Goal: Task Accomplishment & Management: Complete application form

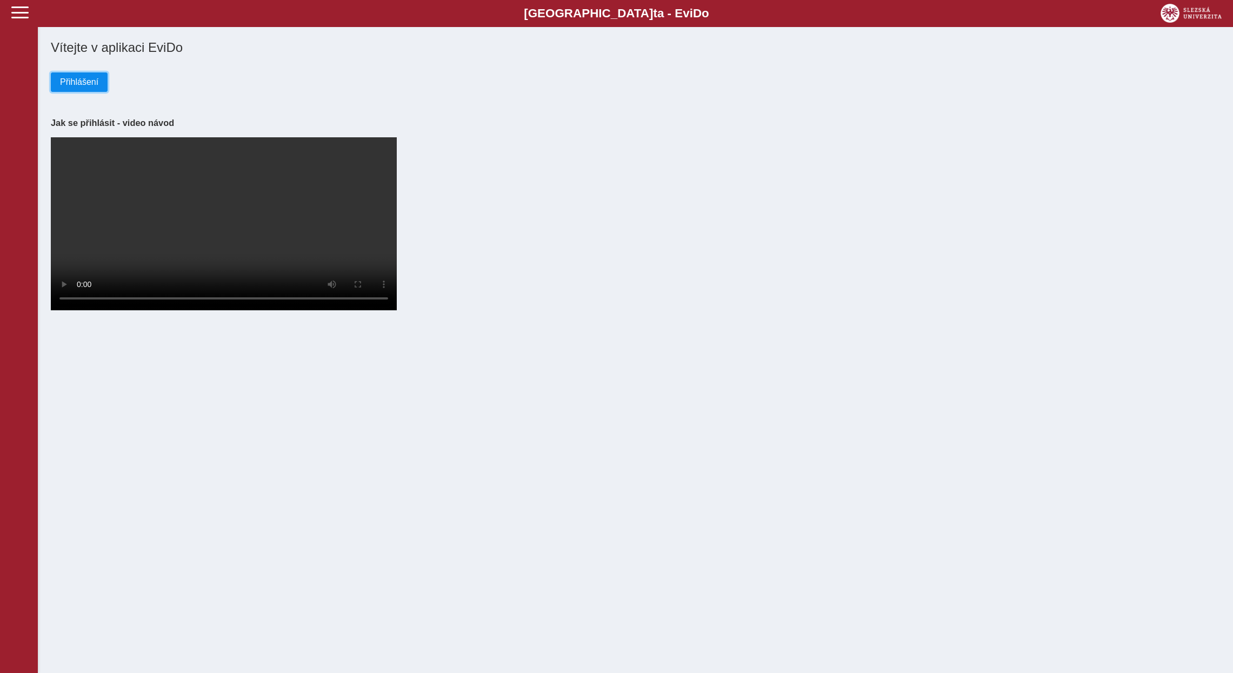
click at [85, 83] on span "Přihlášení" at bounding box center [79, 82] width 38 height 10
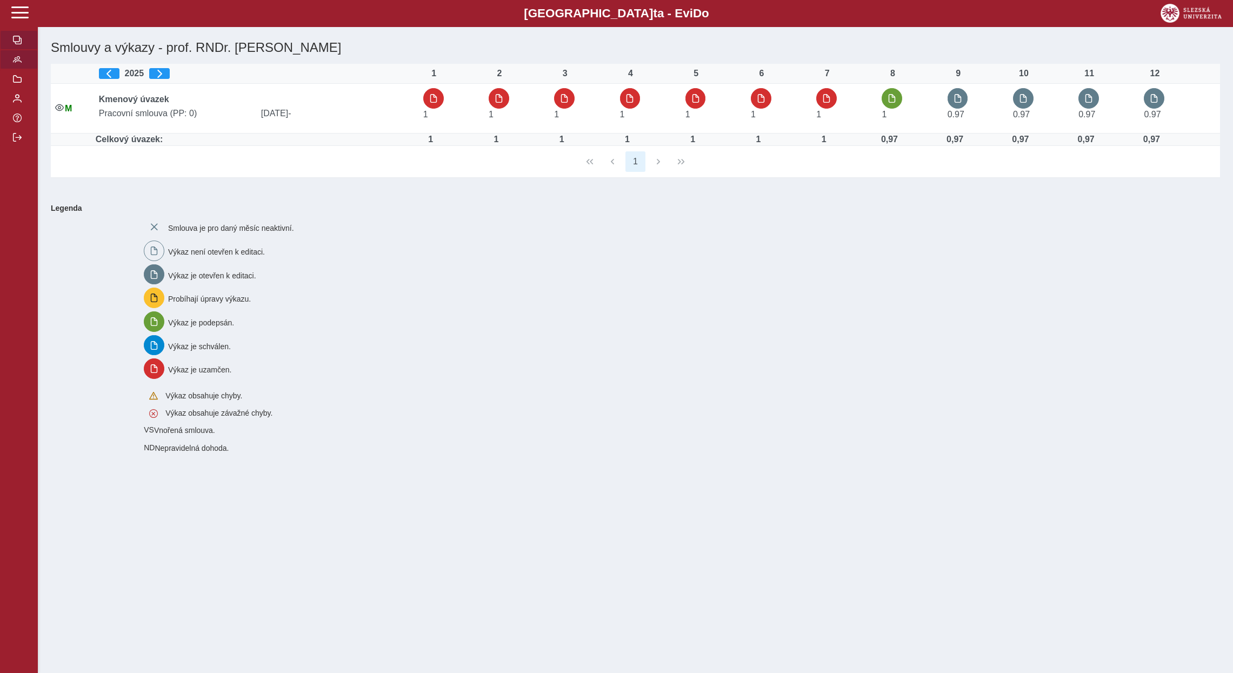
drag, startPoint x: 19, startPoint y: 81, endPoint x: 170, endPoint y: 229, distance: 211.0
click at [20, 69] on button "button" at bounding box center [19, 59] width 38 height 19
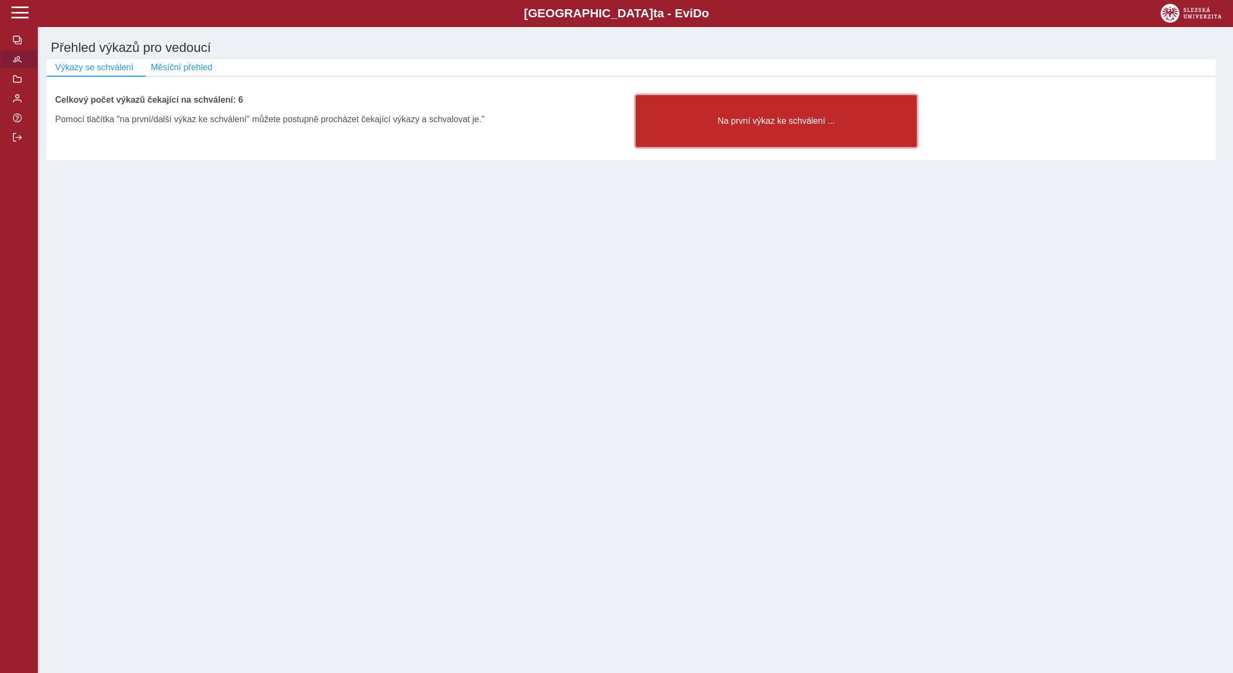
click at [791, 108] on button "Na první výkaz ke schválení ..." at bounding box center [777, 121] width 282 height 52
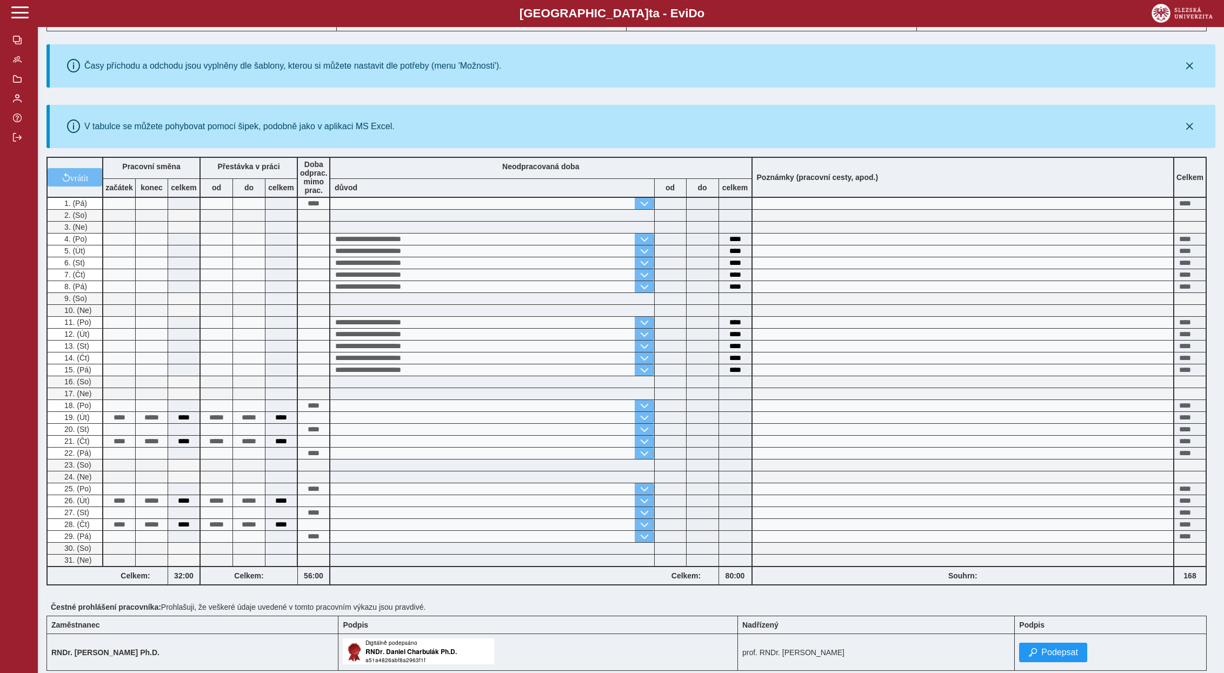
scroll to position [208, 0]
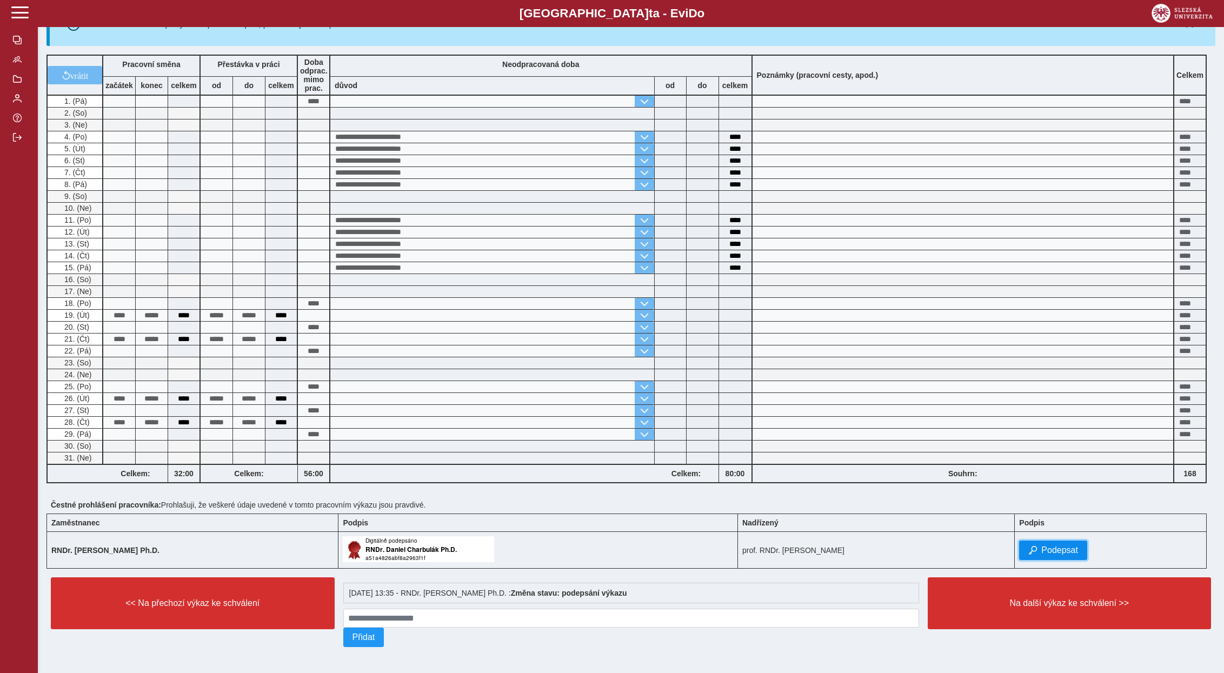
click at [1063, 546] on span "Podepsat" at bounding box center [1059, 550] width 37 height 10
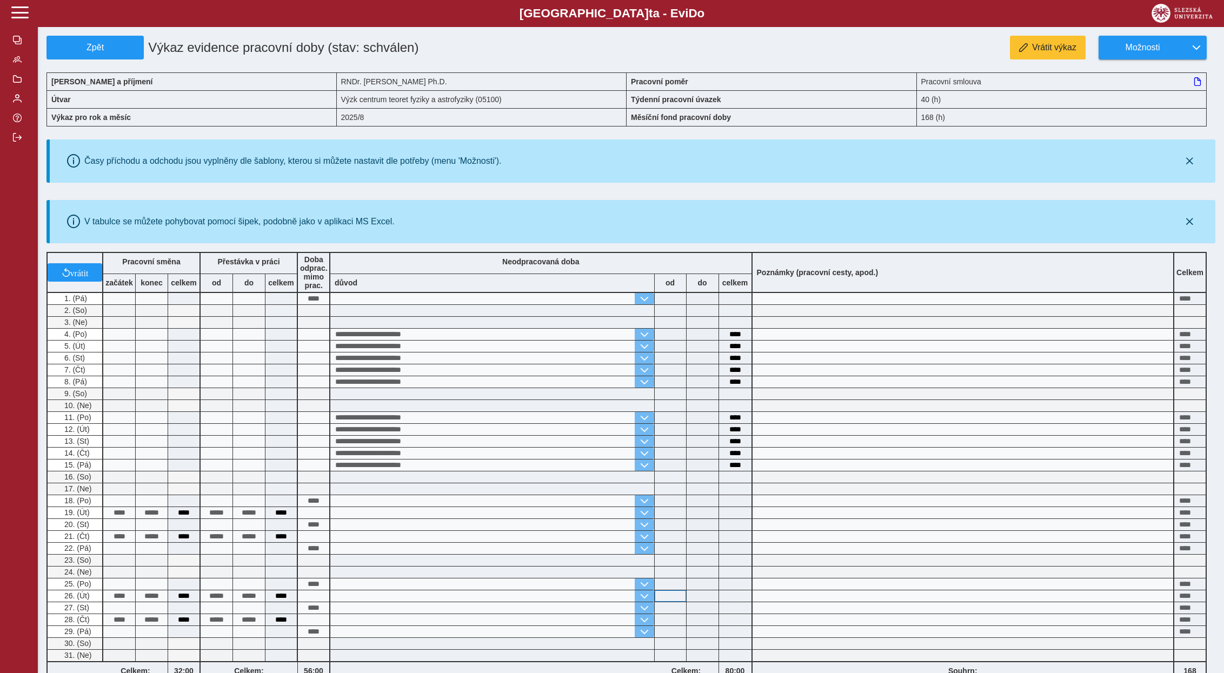
scroll to position [234, 0]
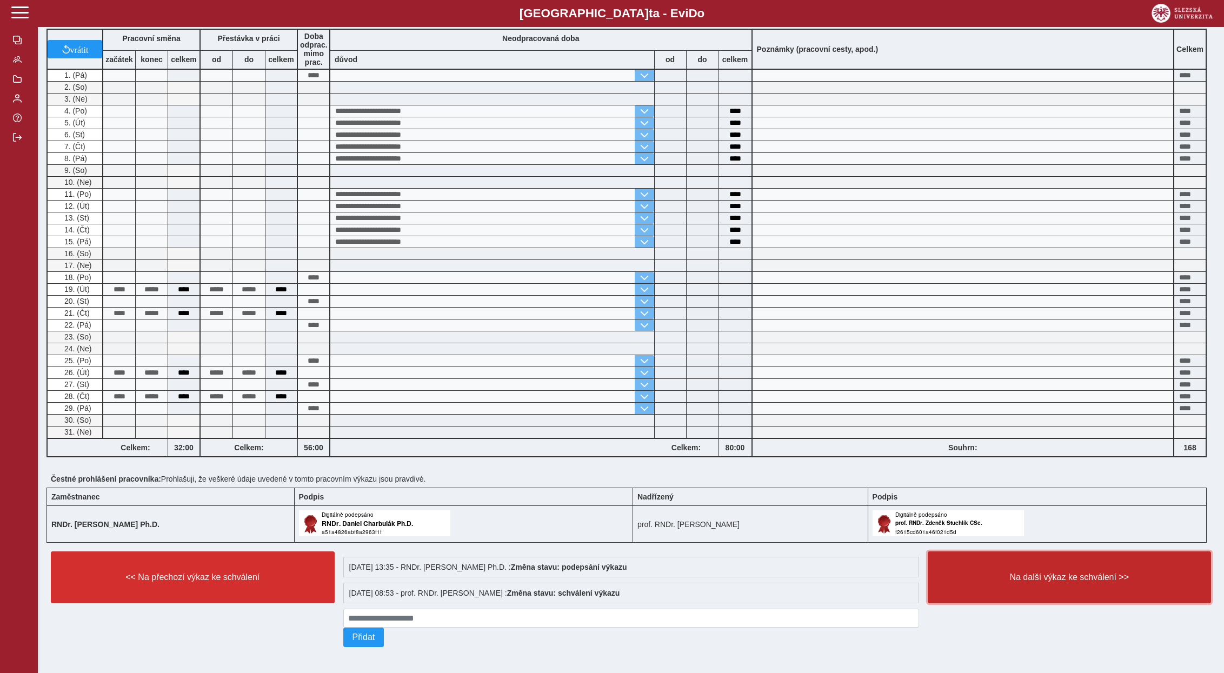
click at [1058, 578] on button "Na další výkaz ke schválení >>" at bounding box center [1069, 577] width 284 height 52
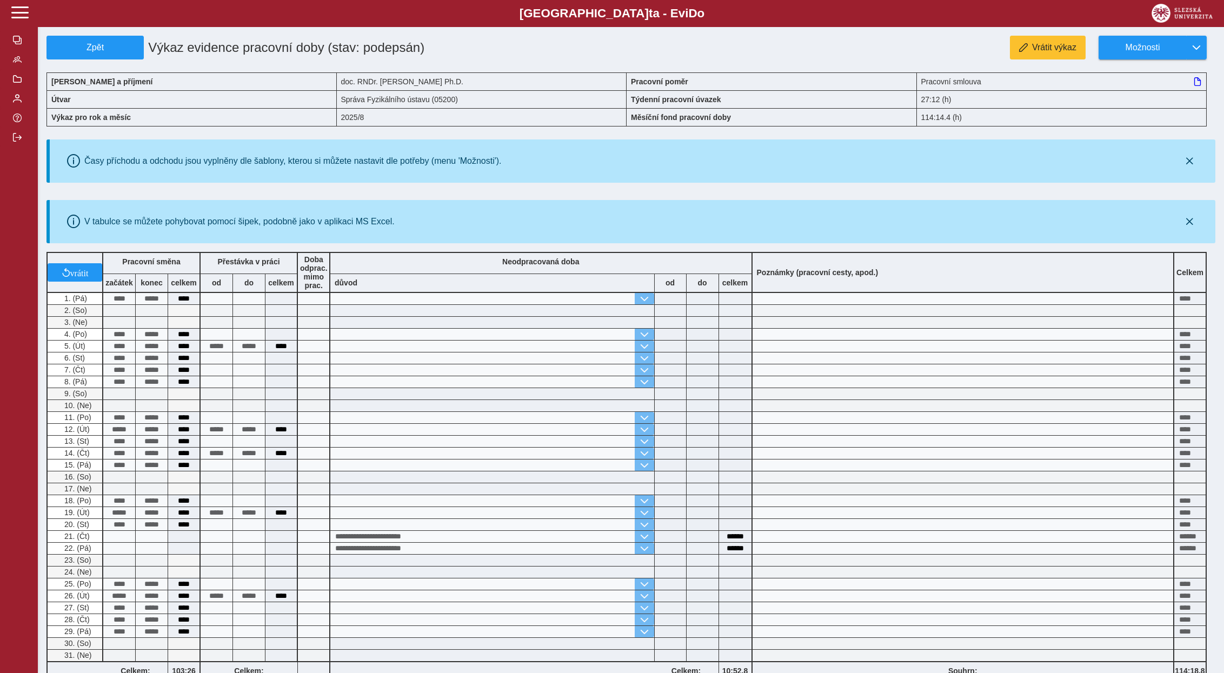
scroll to position [208, 0]
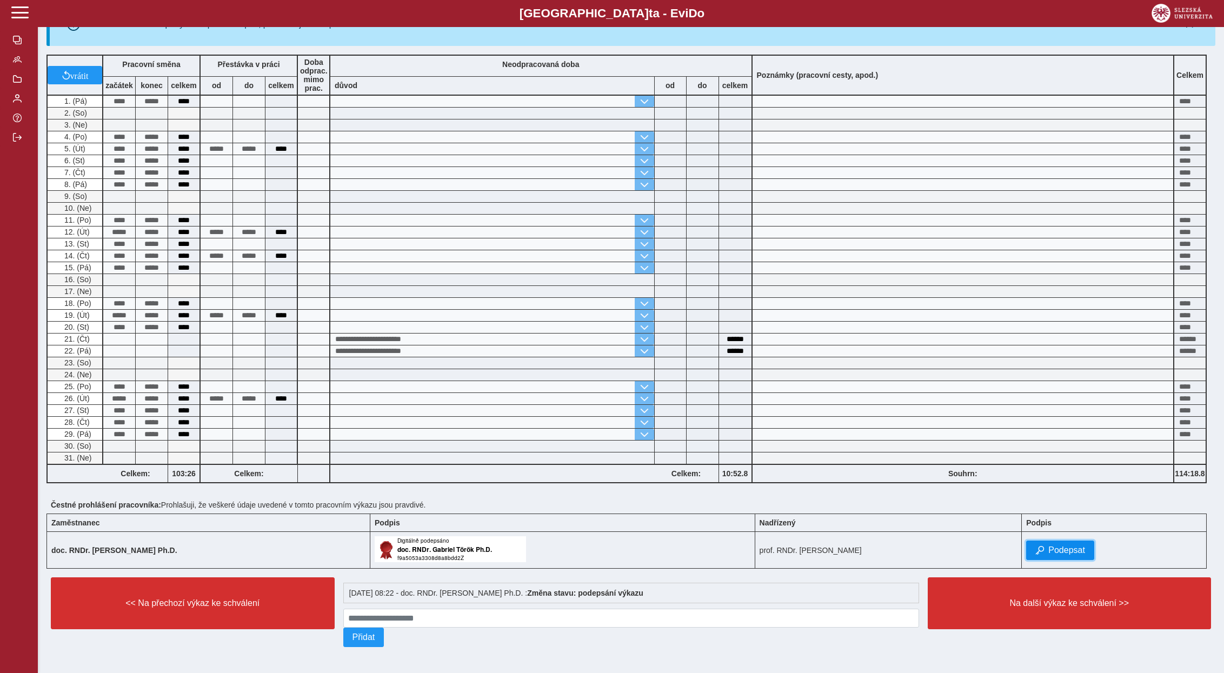
click at [1058, 548] on span "Podepsat" at bounding box center [1066, 550] width 37 height 10
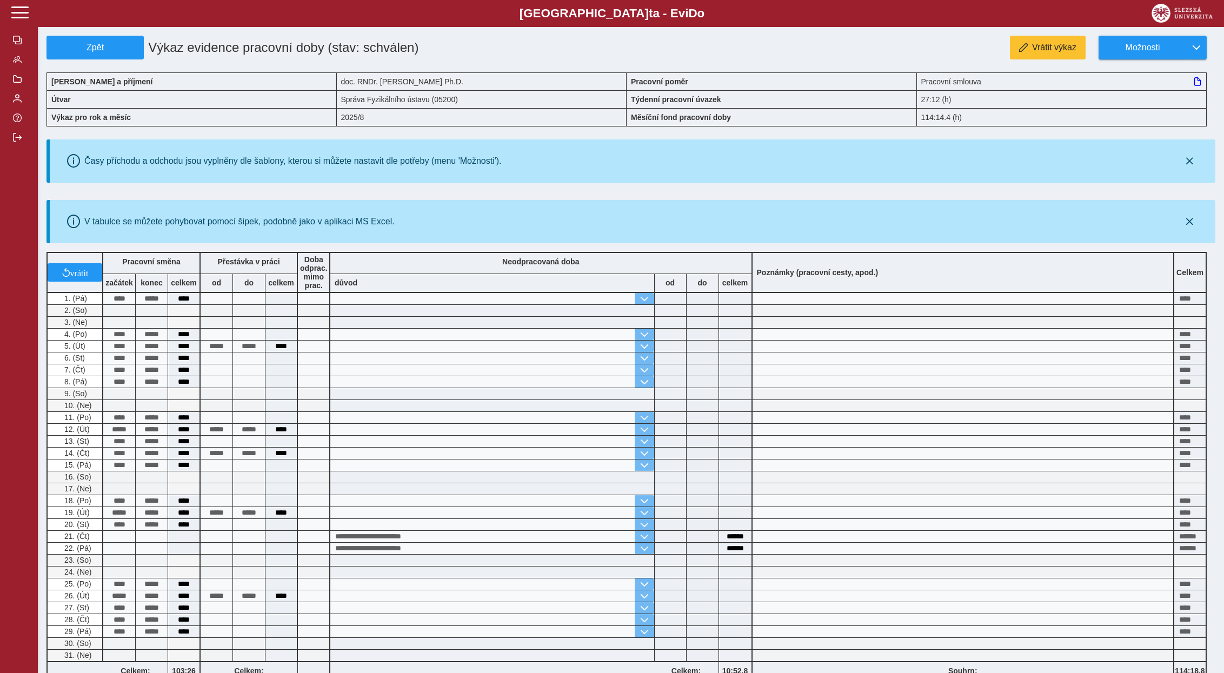
scroll to position [234, 0]
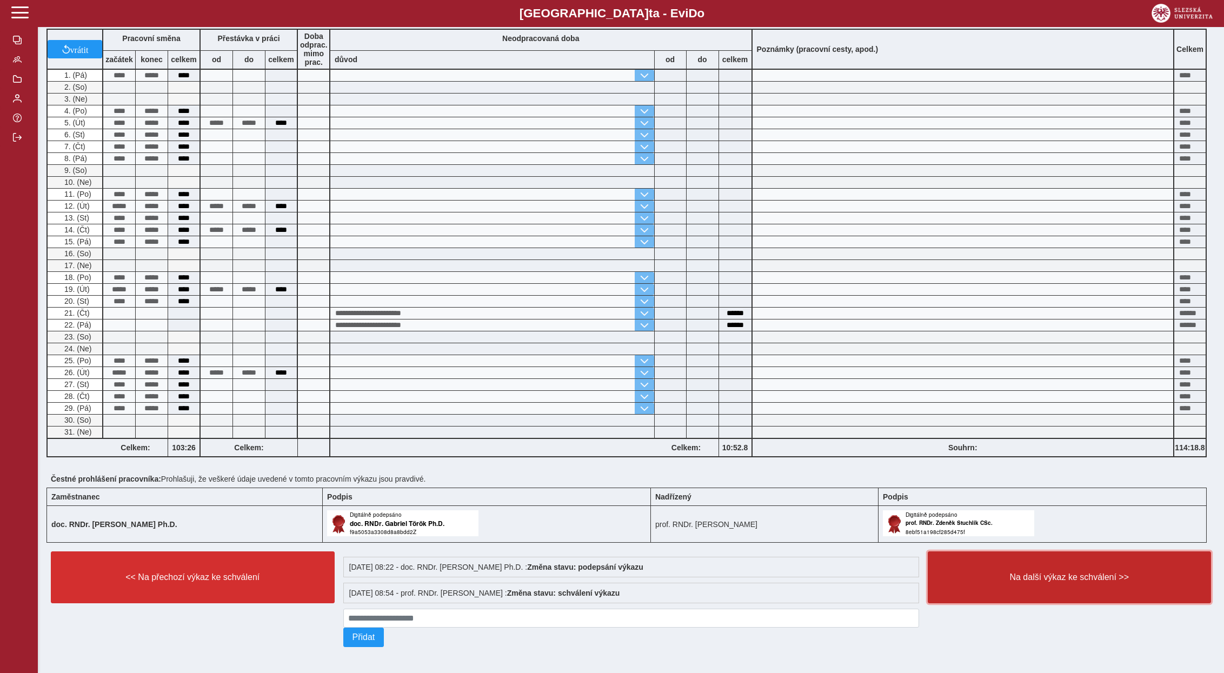
click at [1078, 580] on button "Na další výkaz ke schválení >>" at bounding box center [1069, 577] width 284 height 52
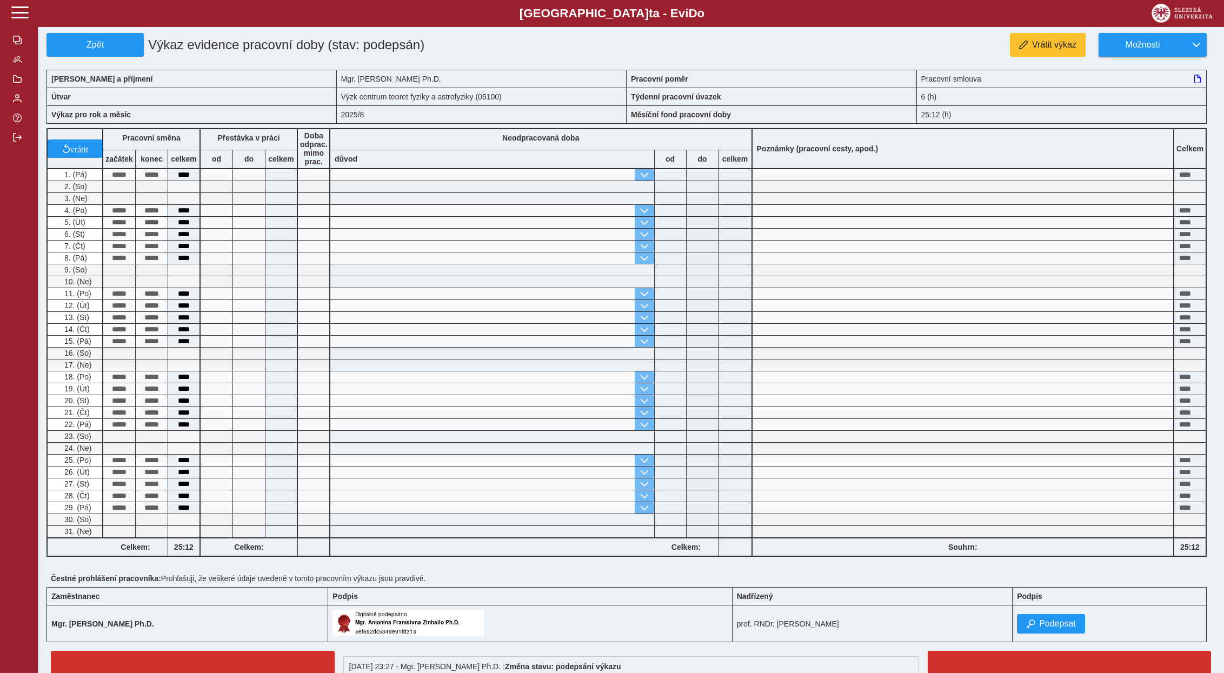
scroll to position [86, 0]
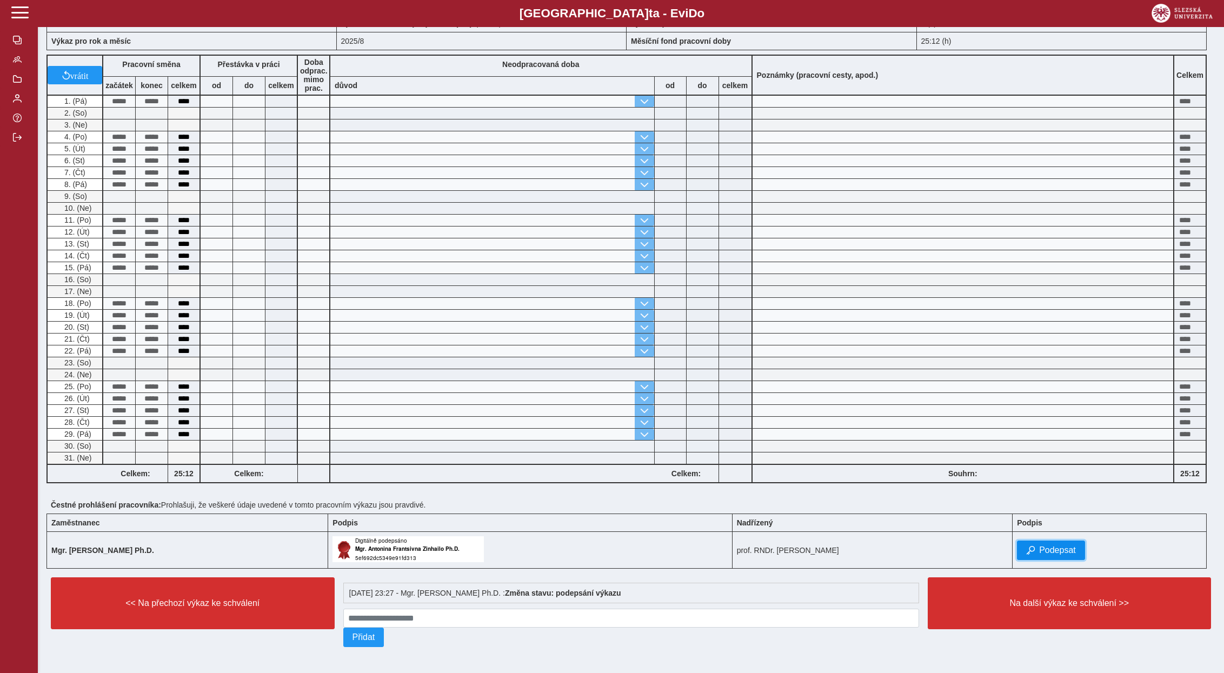
click at [1076, 550] on span "Podepsat" at bounding box center [1057, 550] width 37 height 10
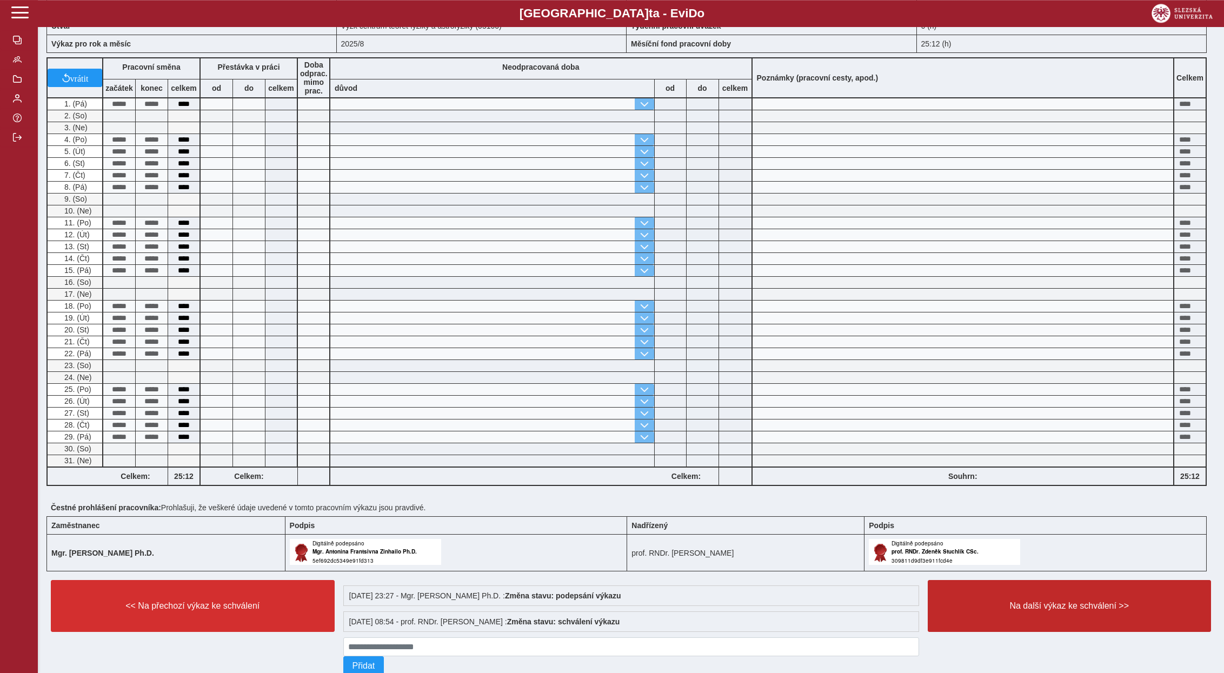
scroll to position [113, 0]
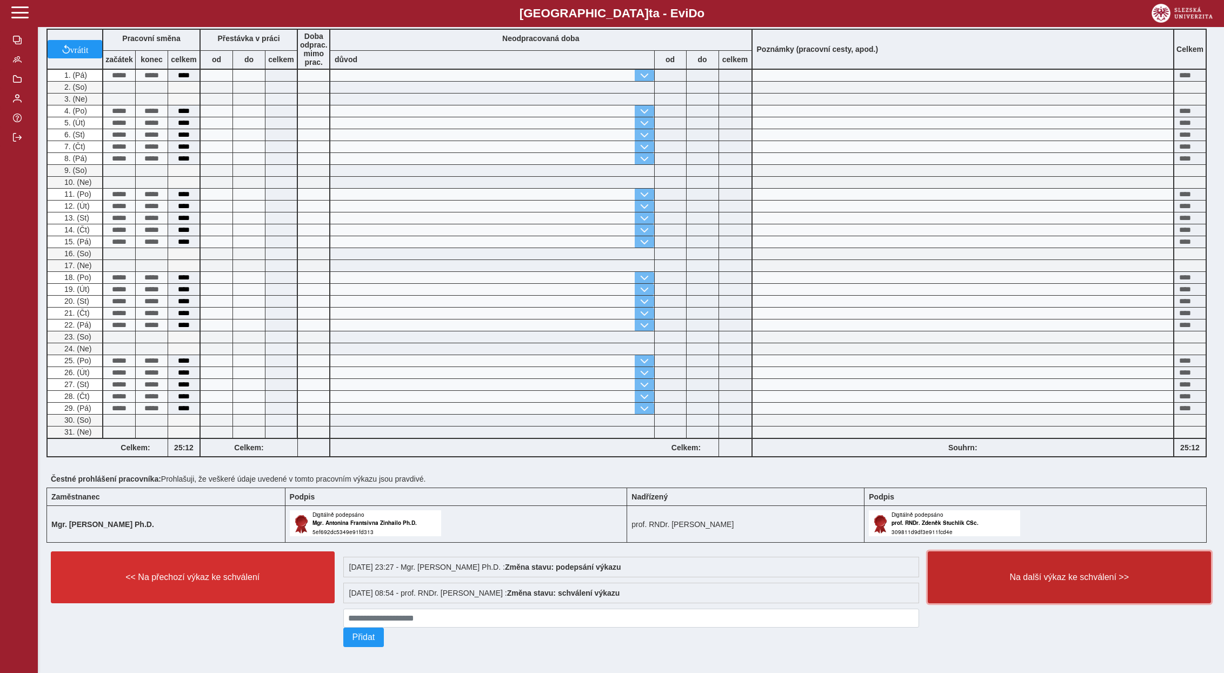
click at [1078, 577] on span "Na další výkaz ke schválení >>" at bounding box center [1069, 577] width 265 height 10
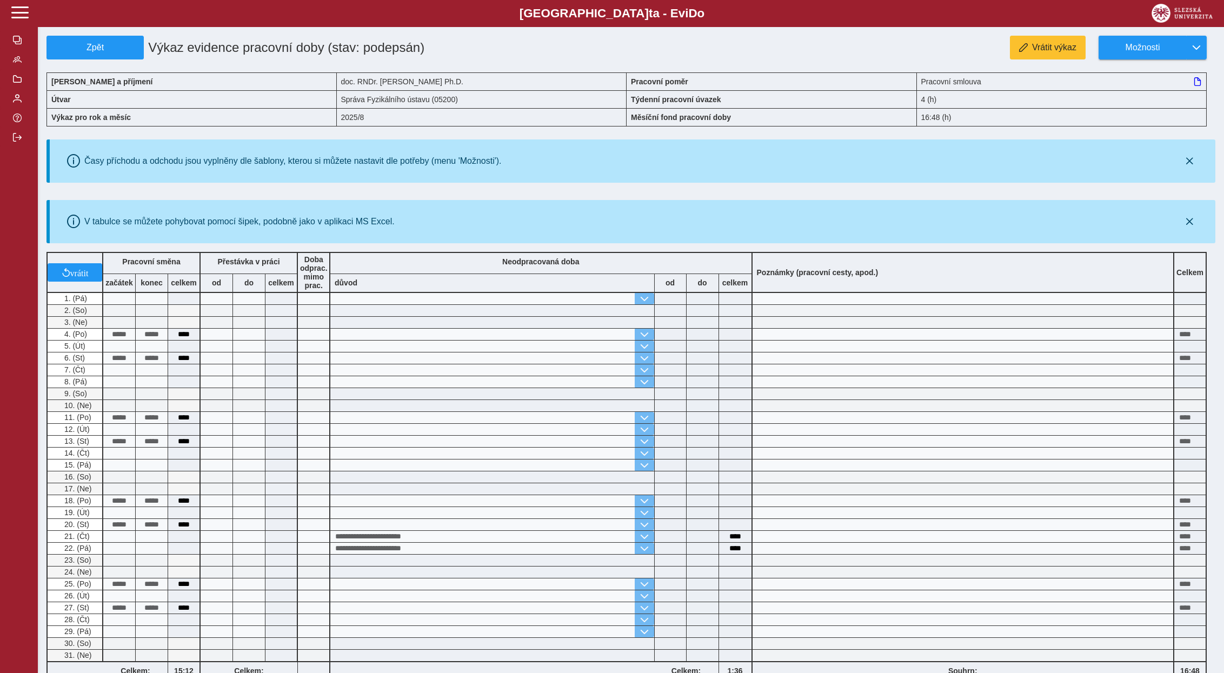
scroll to position [208, 0]
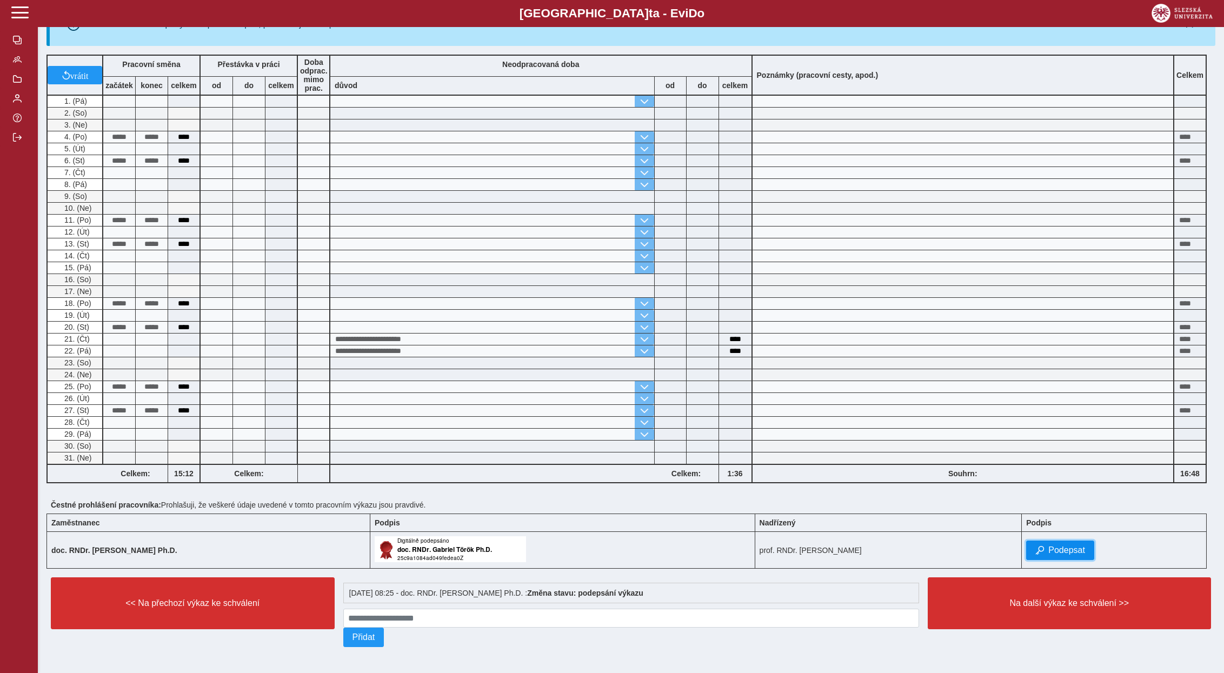
click at [1053, 550] on span "Podepsat" at bounding box center [1066, 550] width 37 height 10
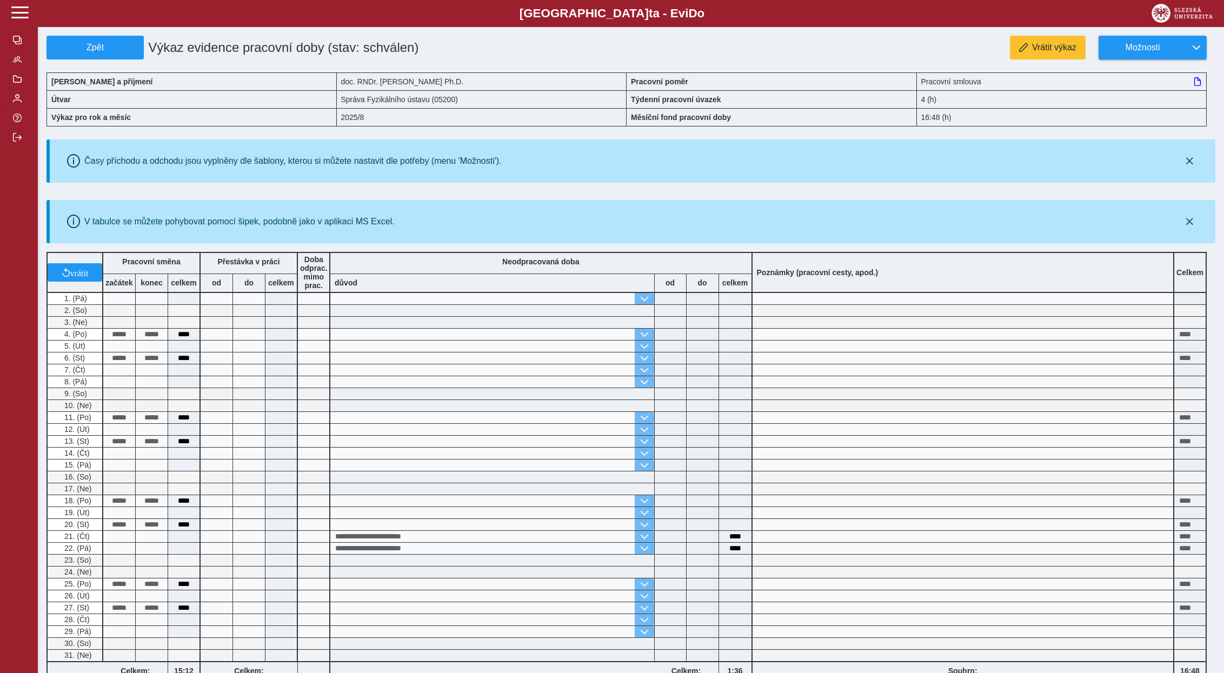
scroll to position [234, 0]
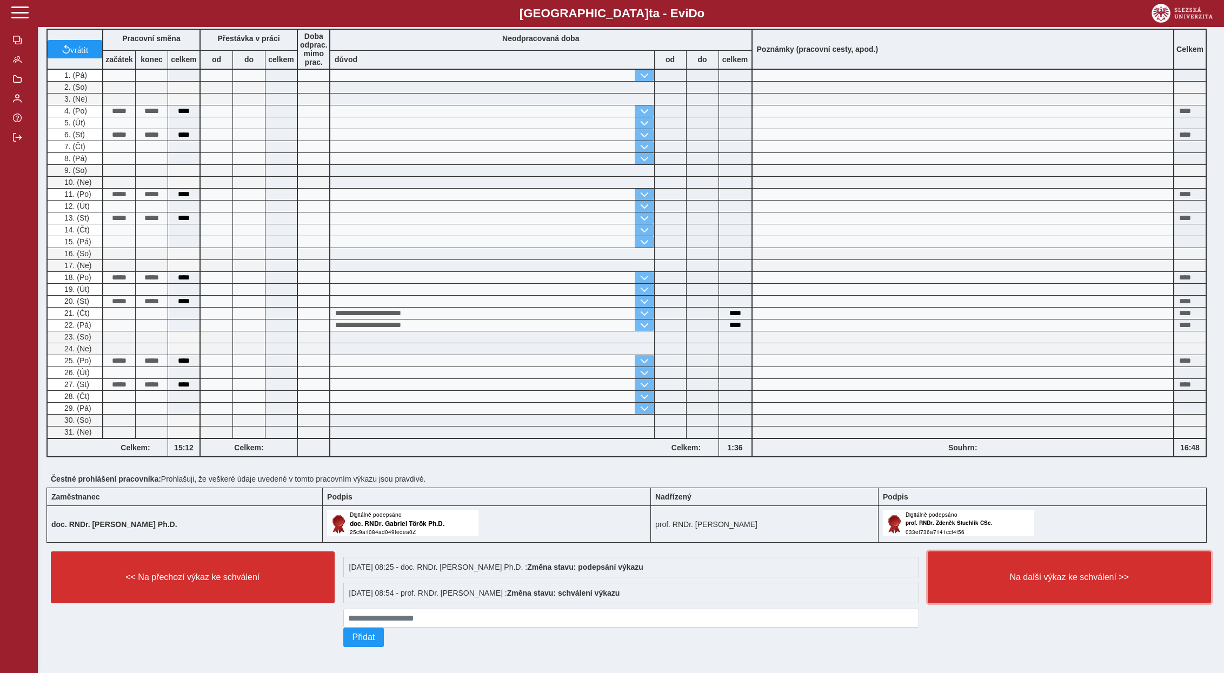
click at [1047, 572] on span "Na další výkaz ke schválení >>" at bounding box center [1069, 577] width 265 height 10
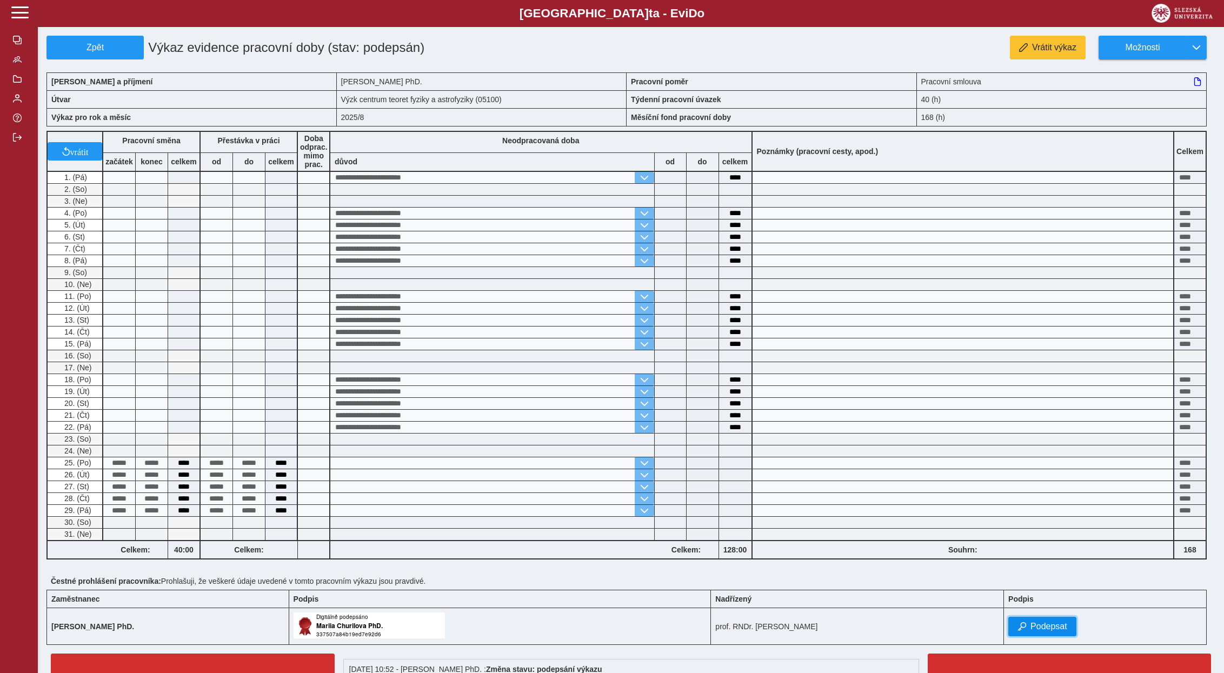
click at [1059, 629] on span "Podepsat" at bounding box center [1048, 627] width 37 height 10
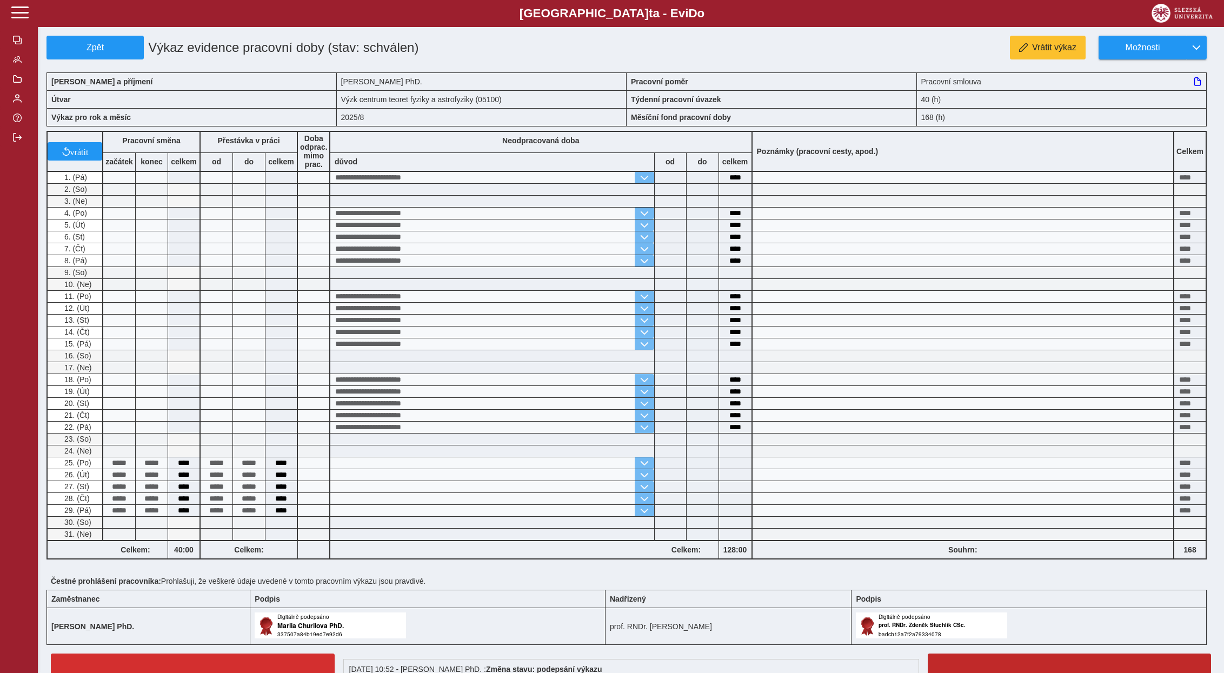
scroll to position [113, 0]
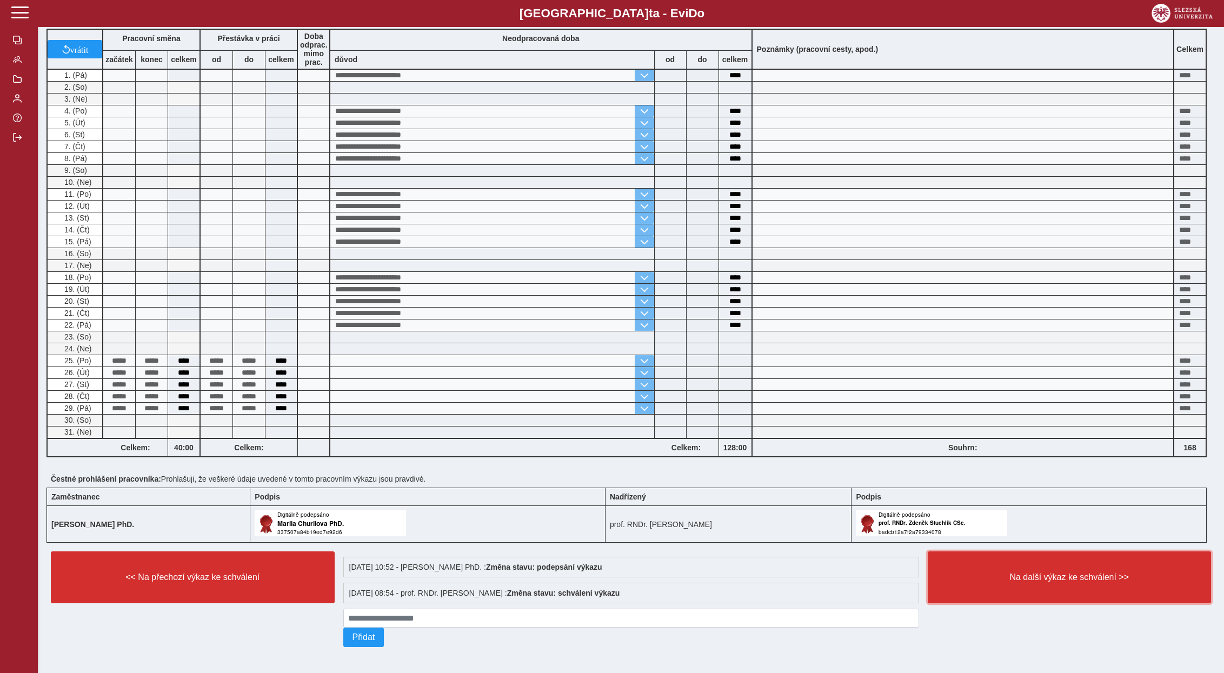
click at [1071, 577] on span "Na další výkaz ke schválení >>" at bounding box center [1069, 577] width 265 height 10
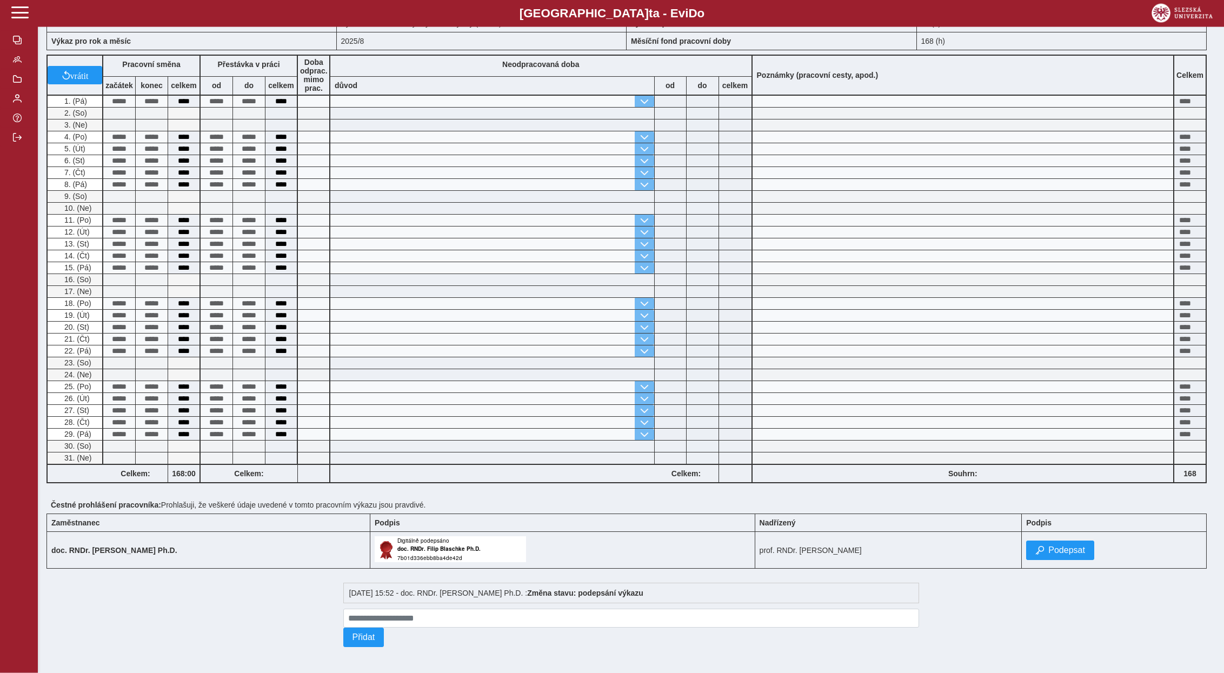
scroll to position [86, 0]
click at [1059, 547] on span "Podepsat" at bounding box center [1066, 550] width 37 height 10
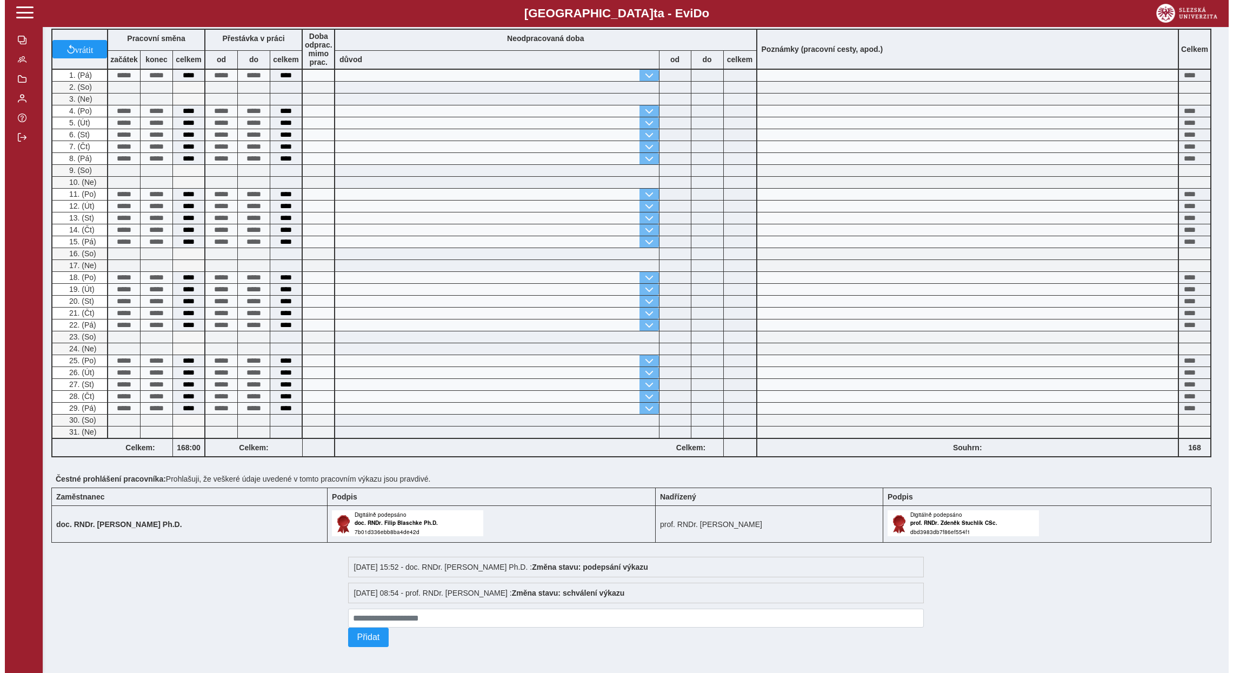
scroll to position [0, 0]
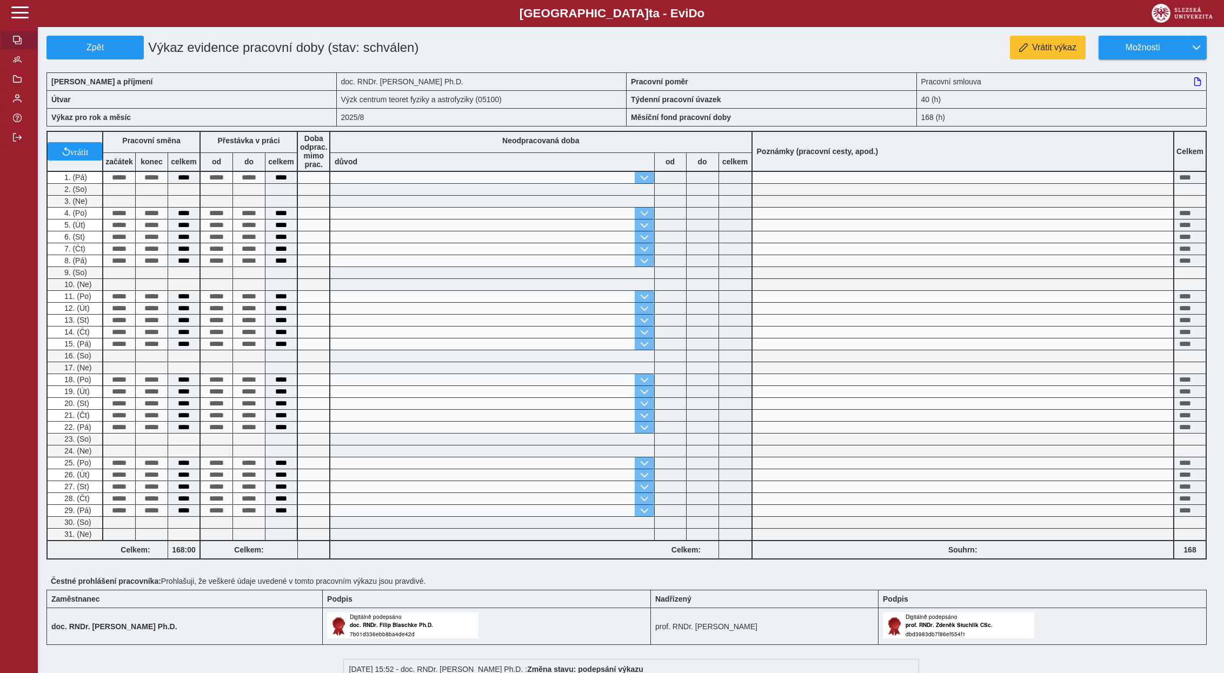
click at [18, 44] on span "button" at bounding box center [17, 40] width 9 height 9
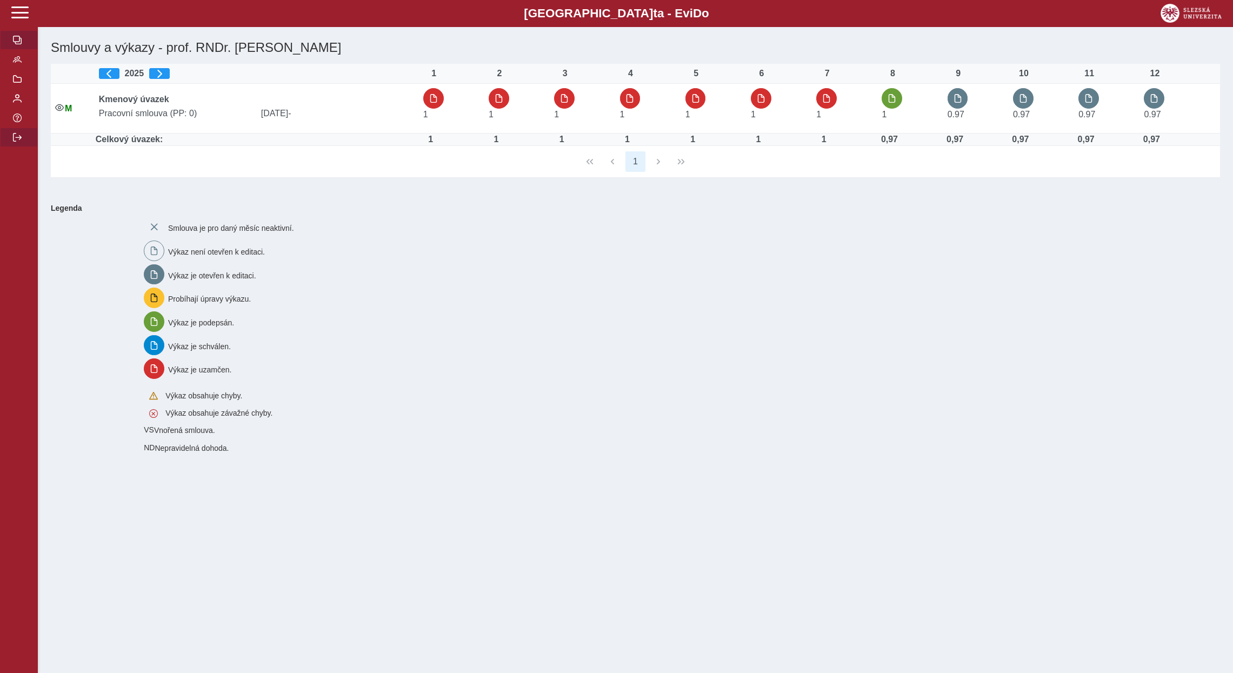
click at [17, 142] on span "button" at bounding box center [17, 137] width 9 height 9
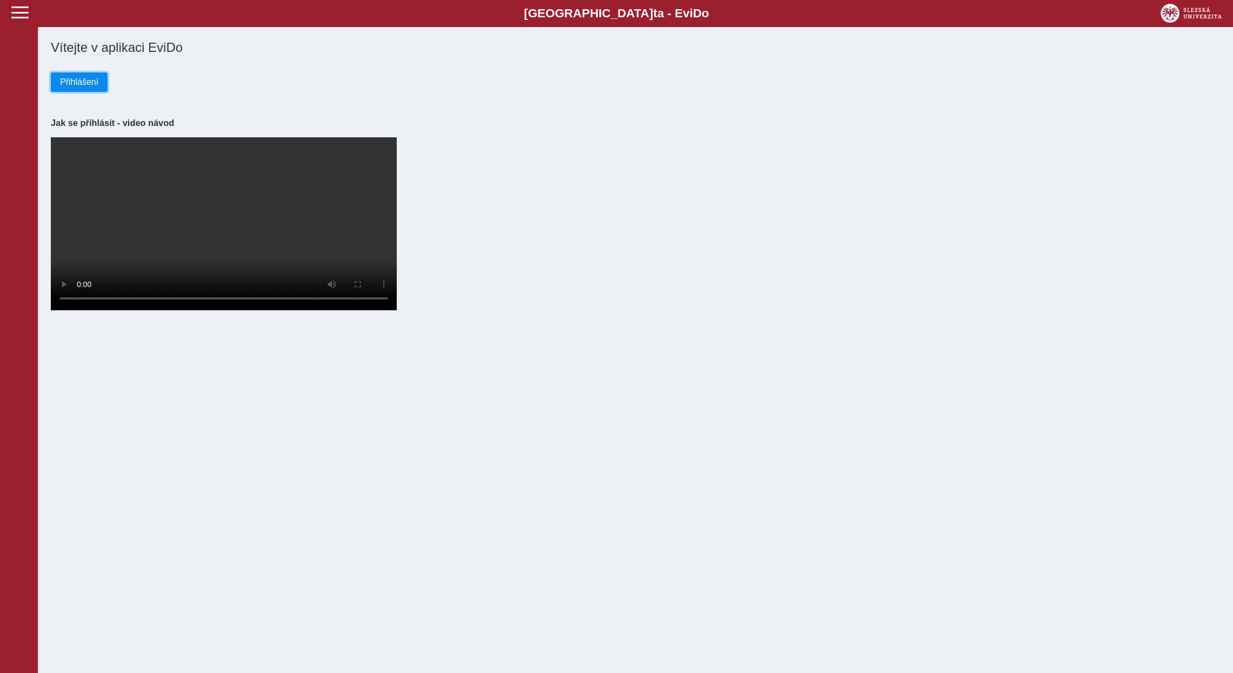
click at [82, 87] on span "Přihlášení" at bounding box center [79, 82] width 38 height 10
click at [91, 84] on span "Přihlášení" at bounding box center [79, 82] width 38 height 10
